Goal: Information Seeking & Learning: Learn about a topic

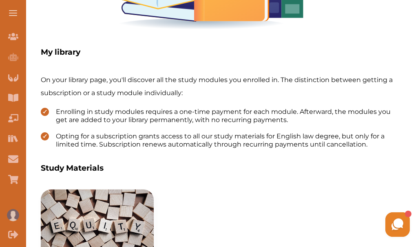
scroll to position [231, 0]
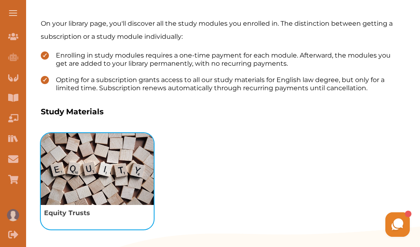
click at [94, 151] on img "View study module: Equity Trusts" at bounding box center [97, 169] width 113 height 72
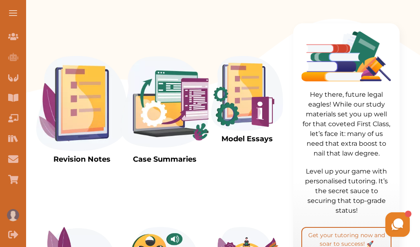
click at [80, 130] on img at bounding box center [81, 103] width 91 height 95
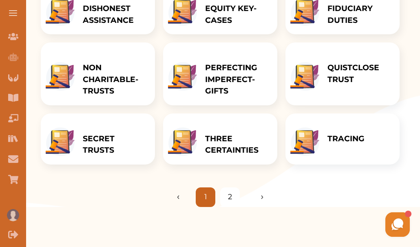
click at [205, 148] on p "THREE CERTAINTIES" at bounding box center [237, 144] width 64 height 23
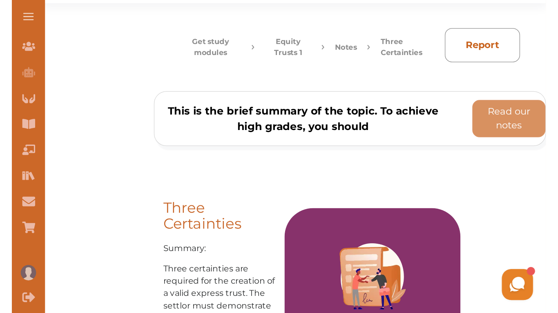
scroll to position [18, 0]
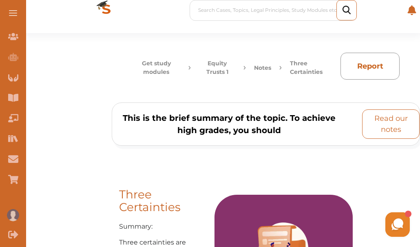
click at [387, 119] on p "Read our notes" at bounding box center [391, 124] width 50 height 22
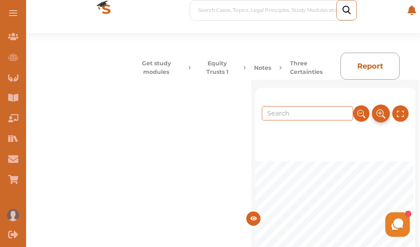
click at [384, 112] on button at bounding box center [381, 113] width 18 height 18
click at [384, 112] on icon at bounding box center [381, 113] width 9 height 13
click at [404, 111] on button at bounding box center [401, 113] width 16 height 16
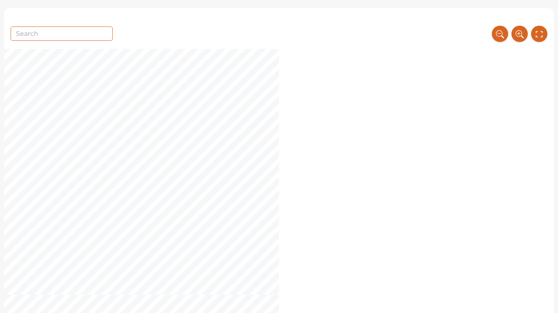
scroll to position [2302, 0]
click at [420, 33] on icon at bounding box center [519, 33] width 9 height 13
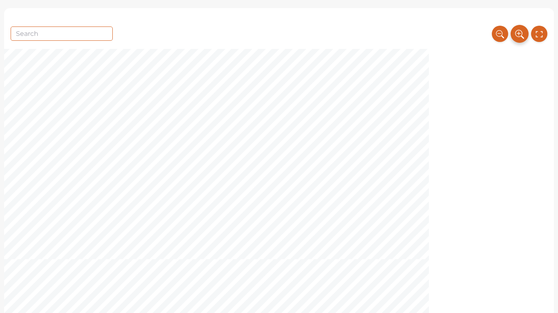
scroll to position [5882, 0]
click at [420, 33] on icon at bounding box center [519, 33] width 9 height 13
click at [420, 25] on button at bounding box center [519, 34] width 18 height 18
